Goal: Check status: Check status

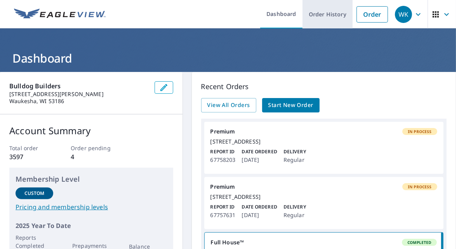
click at [316, 15] on link "Order History" at bounding box center [328, 14] width 50 height 28
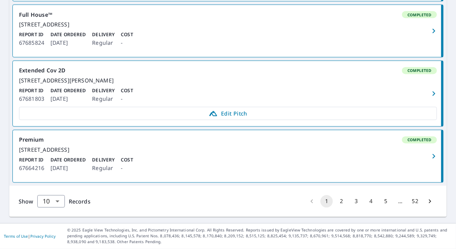
scroll to position [619, 0]
click at [335, 200] on button "2" at bounding box center [341, 201] width 12 height 12
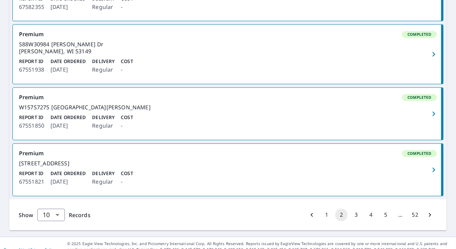
scroll to position [607, 0]
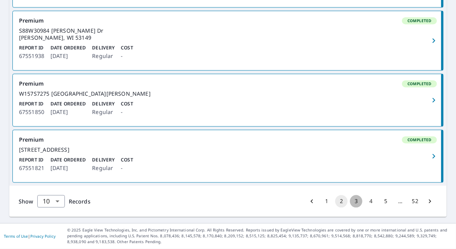
click at [353, 199] on button "3" at bounding box center [356, 201] width 12 height 12
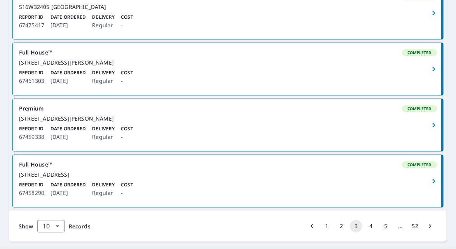
scroll to position [607, 0]
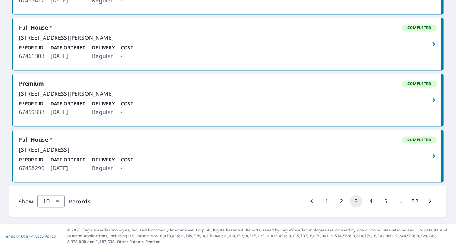
click at [365, 199] on button "4" at bounding box center [371, 201] width 12 height 12
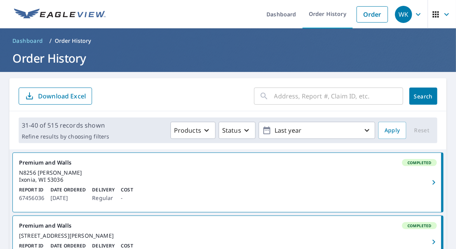
click at [298, 97] on input "text" at bounding box center [338, 96] width 129 height 22
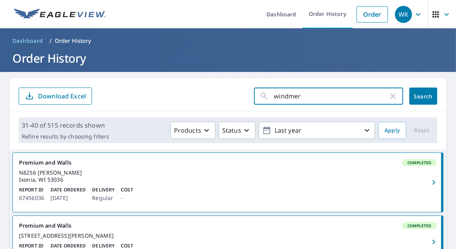
type input "windmere"
click button "Search" at bounding box center [424, 95] width 28 height 17
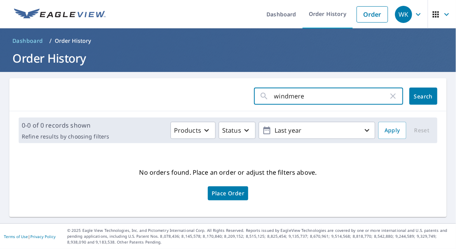
drag, startPoint x: 309, startPoint y: 96, endPoint x: 259, endPoint y: 96, distance: 50.1
click at [259, 96] on div "windmere ​" at bounding box center [328, 95] width 149 height 17
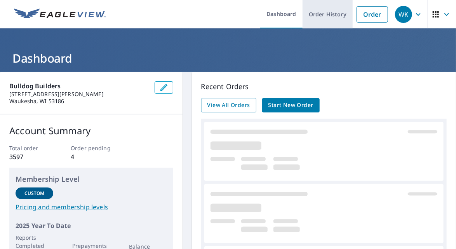
click at [317, 13] on link "Order History" at bounding box center [328, 14] width 50 height 28
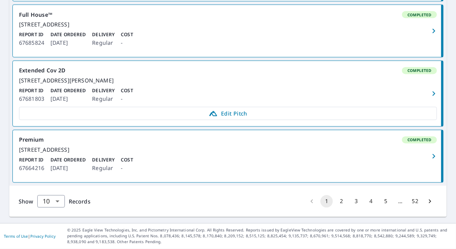
scroll to position [619, 0]
click at [337, 201] on button "2" at bounding box center [341, 201] width 12 height 12
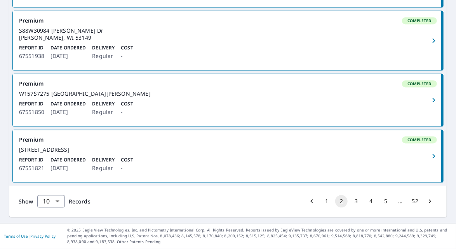
scroll to position [607, 0]
click at [350, 200] on button "3" at bounding box center [356, 201] width 12 height 12
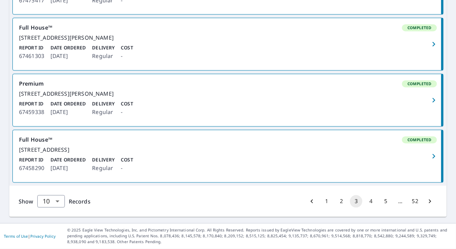
scroll to position [607, 0]
click at [366, 203] on button "4" at bounding box center [371, 201] width 12 height 12
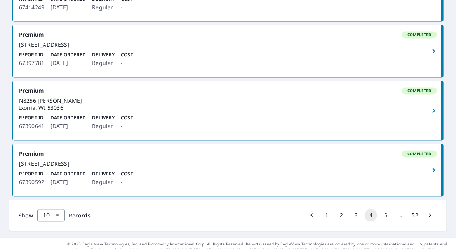
scroll to position [613, 0]
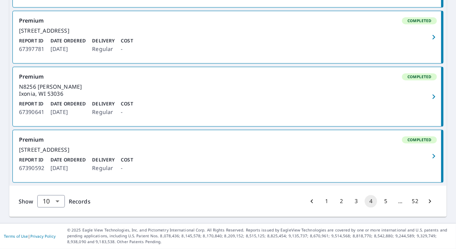
click at [381, 205] on button "5" at bounding box center [386, 201] width 12 height 12
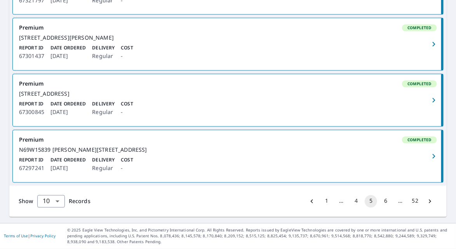
scroll to position [609, 0]
click at [382, 203] on button "6" at bounding box center [386, 201] width 12 height 12
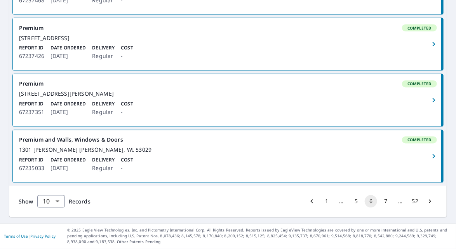
scroll to position [587, 0]
click at [380, 207] on button "7" at bounding box center [386, 201] width 12 height 12
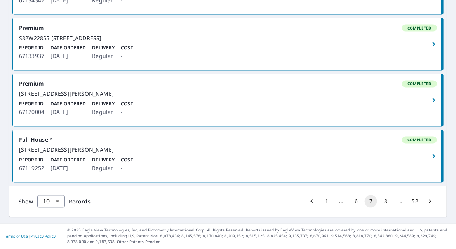
scroll to position [584, 0]
click at [380, 208] on button "8" at bounding box center [386, 201] width 12 height 12
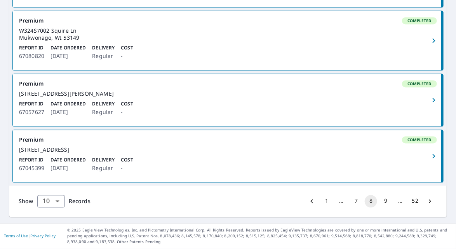
scroll to position [609, 0]
click at [380, 200] on button "9" at bounding box center [386, 201] width 12 height 12
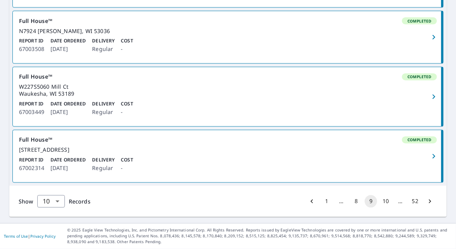
scroll to position [594, 0]
click at [380, 202] on button "10" at bounding box center [386, 201] width 12 height 12
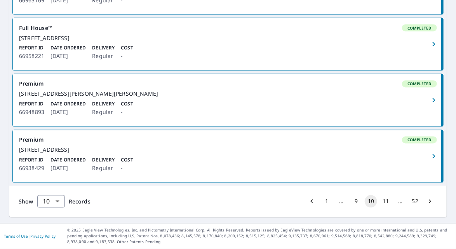
scroll to position [594, 0]
click at [380, 201] on button "11" at bounding box center [386, 201] width 12 height 12
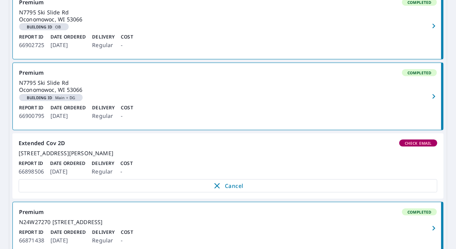
scroll to position [328, 0]
click at [253, 176] on div "Report ID 66898506 Date Ordered [DATE] Delivery Regular Cost -" at bounding box center [228, 168] width 419 height 16
click at [413, 146] on span "Check Email" at bounding box center [418, 142] width 37 height 5
click at [39, 157] on div "[STREET_ADDRESS][PERSON_NAME]" at bounding box center [228, 153] width 419 height 7
click at [40, 147] on div "Extended Cov 2D Check Email" at bounding box center [228, 143] width 419 height 7
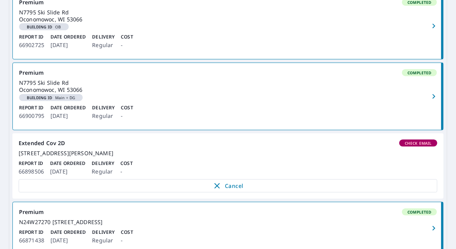
scroll to position [364, 0]
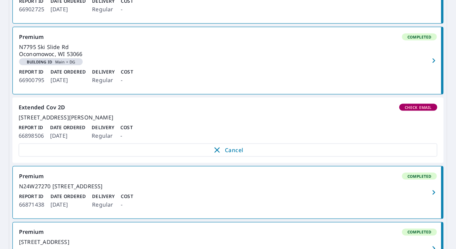
click at [39, 131] on p "Report ID" at bounding box center [31, 127] width 25 height 7
click at [36, 132] on link "Extended Cov 2D Check Email [STREET_ADDRESS][PERSON_NAME] Report ID 66898506 Da…" at bounding box center [227, 130] width 431 height 65
click at [165, 121] on div "[STREET_ADDRESS][PERSON_NAME]" at bounding box center [228, 117] width 419 height 7
click at [28, 131] on p "Report ID" at bounding box center [31, 127] width 25 height 7
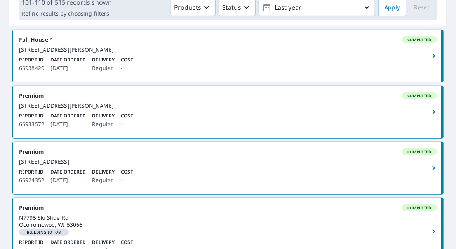
scroll to position [0, 0]
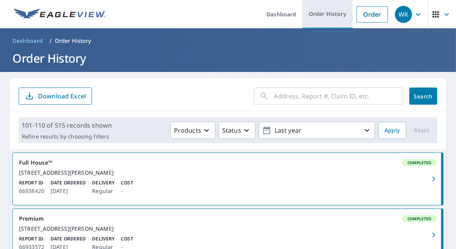
click at [330, 9] on link "Order History" at bounding box center [328, 14] width 50 height 28
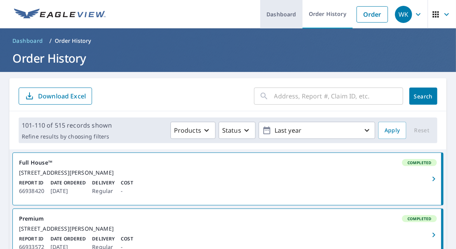
click at [283, 21] on link "Dashboard" at bounding box center [281, 14] width 42 height 28
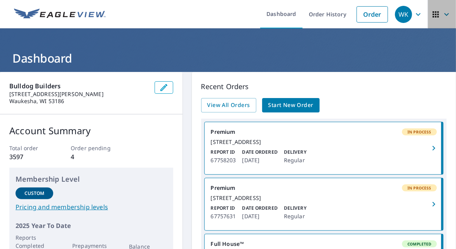
click at [442, 17] on icon "button" at bounding box center [446, 14] width 9 height 9
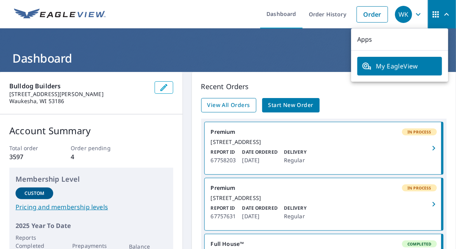
click at [227, 104] on span "View All Orders" at bounding box center [229, 105] width 43 height 10
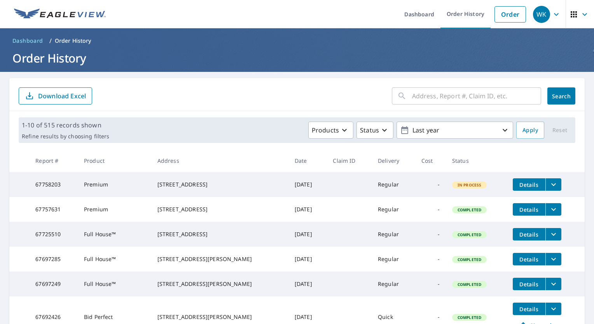
click at [416, 95] on input "text" at bounding box center [476, 96] width 129 height 22
type input "windmere"
click button "Search" at bounding box center [561, 95] width 28 height 17
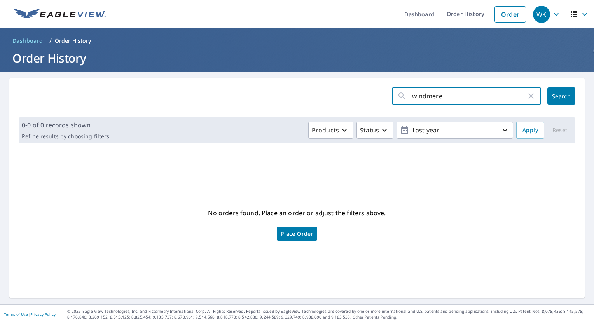
drag, startPoint x: 398, startPoint y: 103, endPoint x: 376, endPoint y: 104, distance: 22.2
click at [376, 104] on form "windmere ​ Search" at bounding box center [297, 95] width 557 height 17
type input "waterford"
click button "Search" at bounding box center [561, 95] width 28 height 17
